Goal: Find contact information: Find contact information

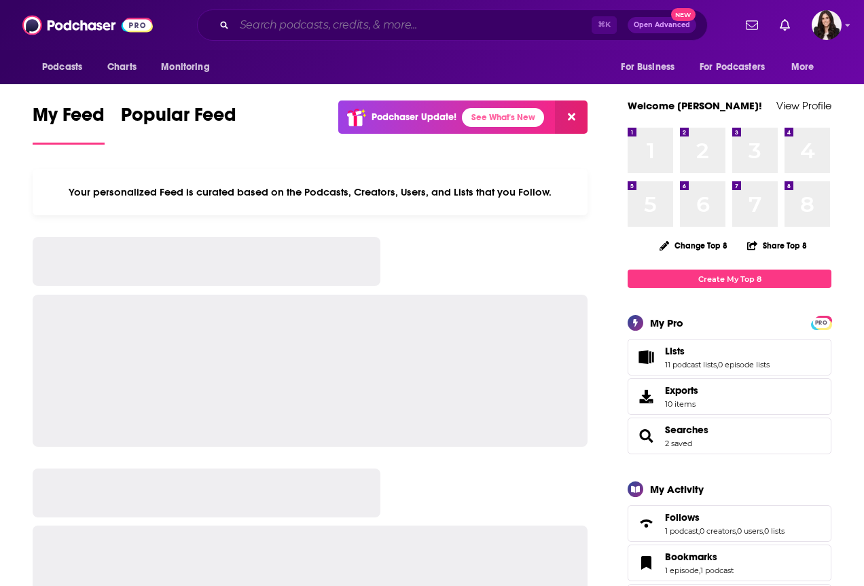
click at [372, 25] on input "Search podcasts, credits, & more..." at bounding box center [412, 25] width 357 height 22
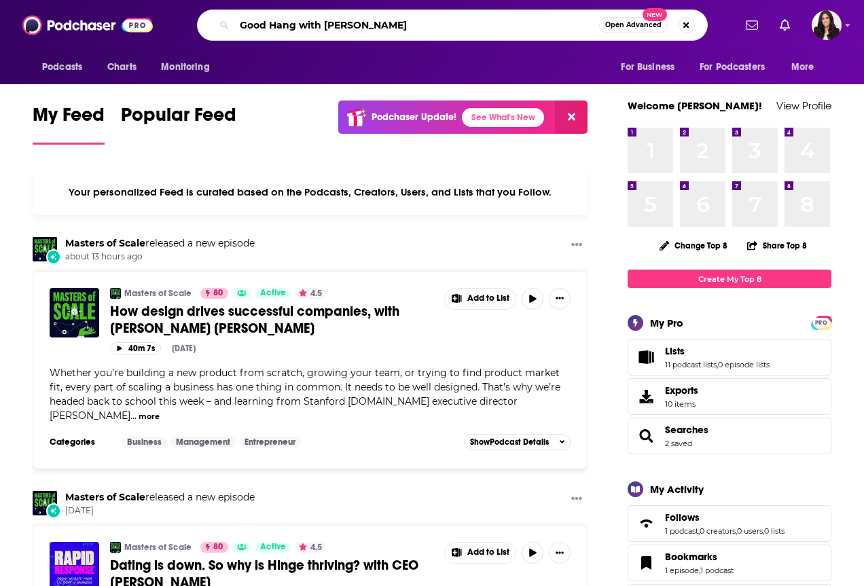
type input "Good Hang with [PERSON_NAME]"
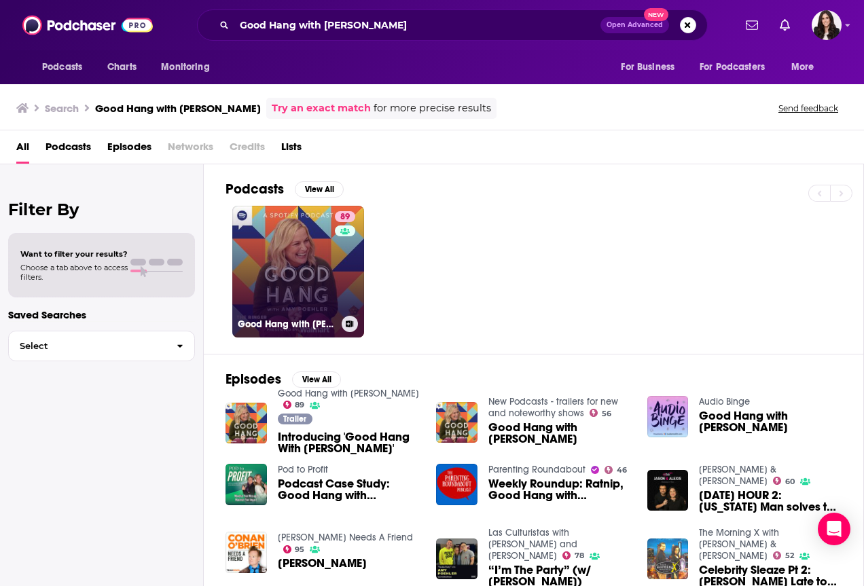
click at [278, 270] on link "89 Good Hang with [PERSON_NAME]" at bounding box center [298, 272] width 132 height 132
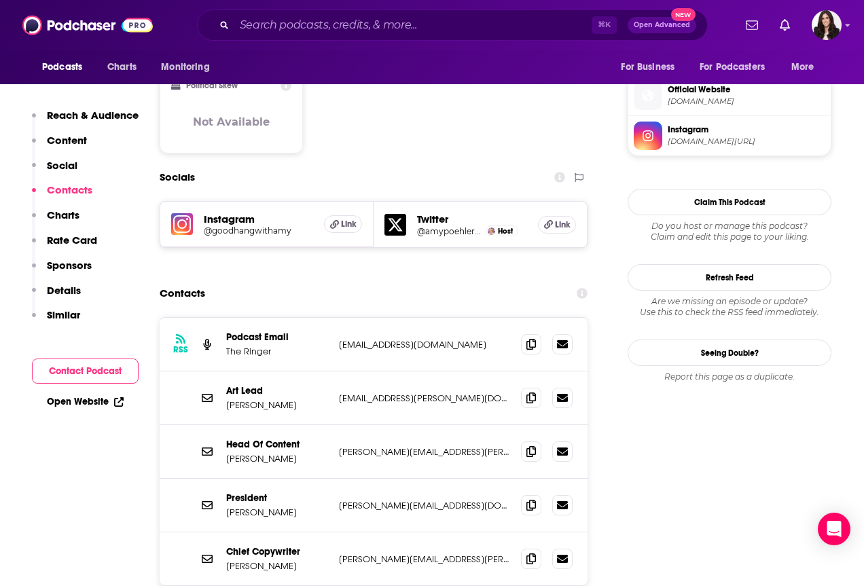
scroll to position [1079, 0]
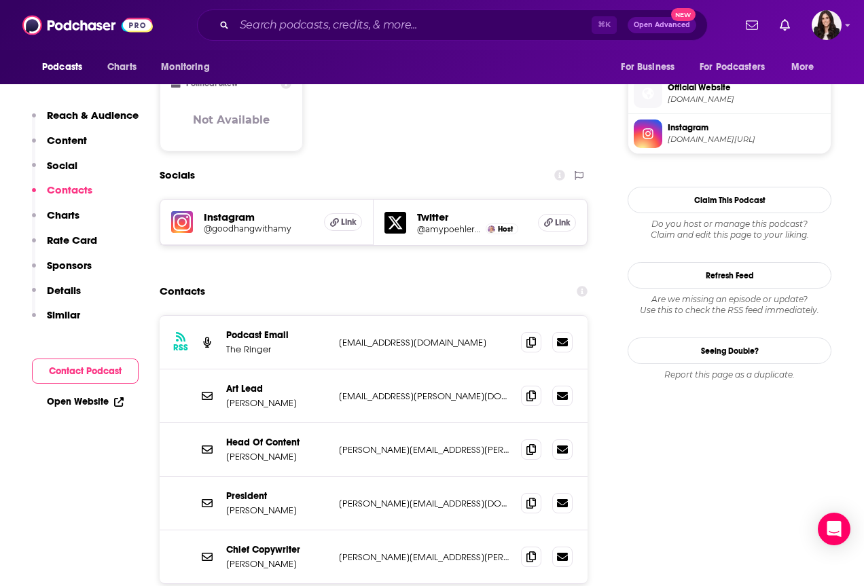
click at [333, 369] on div "Art Lead [PERSON_NAME] [PERSON_NAME][EMAIL_ADDRESS][PERSON_NAME][DOMAIN_NAME] […" at bounding box center [374, 396] width 428 height 54
click at [567, 391] on icon at bounding box center [562, 395] width 11 height 8
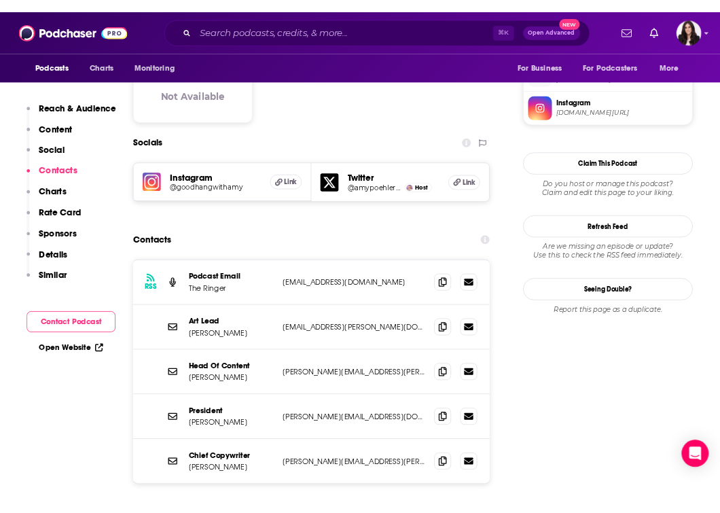
scroll to position [1104, 0]
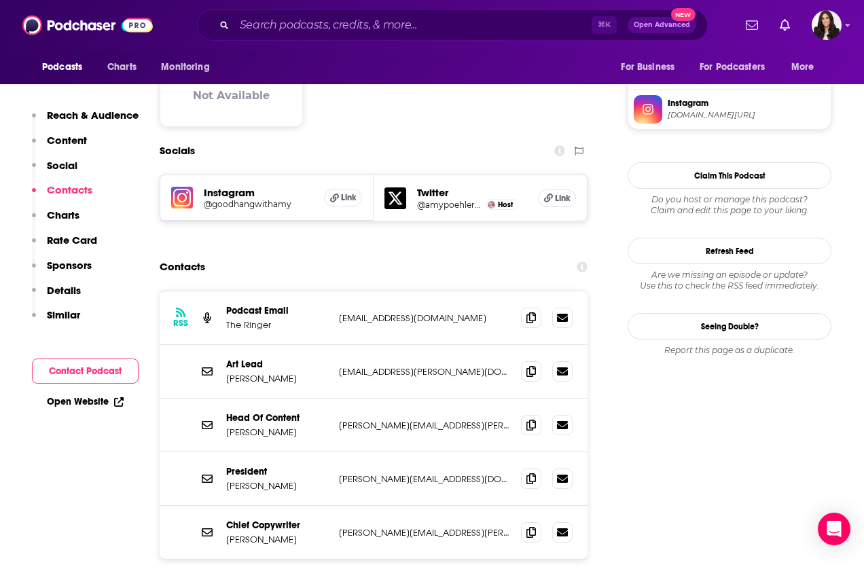
click at [350, 399] on div "Head Of Content [PERSON_NAME] [PERSON_NAME][EMAIL_ADDRESS][PERSON_NAME][DOMAIN_…" at bounding box center [374, 426] width 428 height 54
click at [537, 414] on span at bounding box center [531, 424] width 20 height 20
